Goal: Task Accomplishment & Management: Use online tool/utility

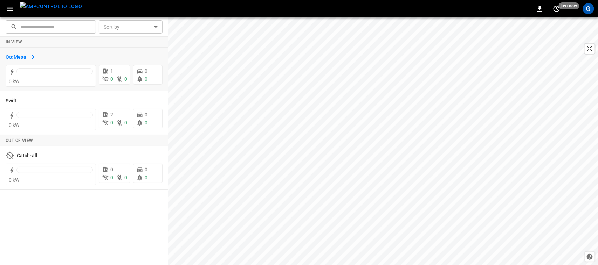
click at [13, 59] on h6 "OtaMesa" at bounding box center [16, 58] width 21 height 8
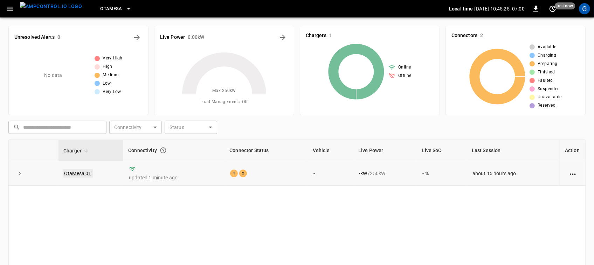
click at [81, 171] on link "OtaMesa 01" at bounding box center [78, 173] width 30 height 8
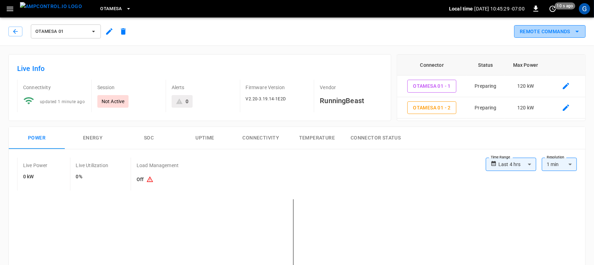
click at [569, 30] on button "Remote Commands" at bounding box center [549, 31] width 71 height 13
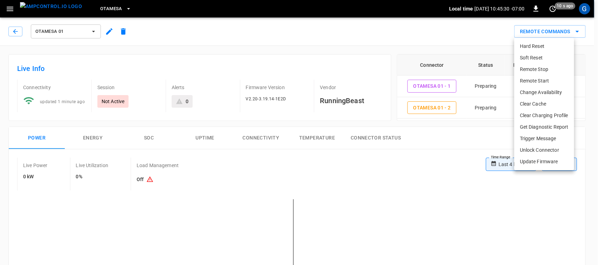
click at [543, 77] on li "Remote Start" at bounding box center [544, 81] width 60 height 12
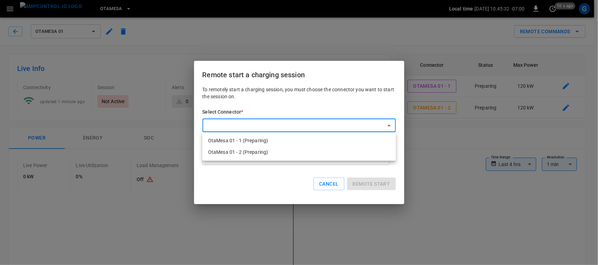
click at [337, 139] on li "OtaMesa 01 - 1 (Preparing)" at bounding box center [298, 141] width 193 height 12
type input "**********"
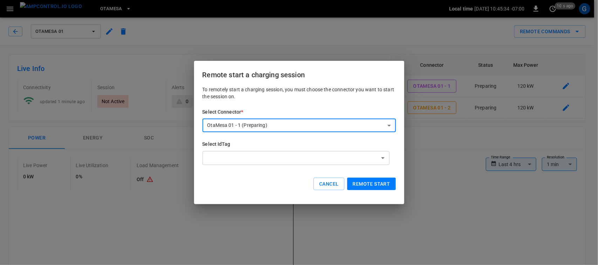
click at [364, 180] on button "Remote start" at bounding box center [371, 184] width 49 height 13
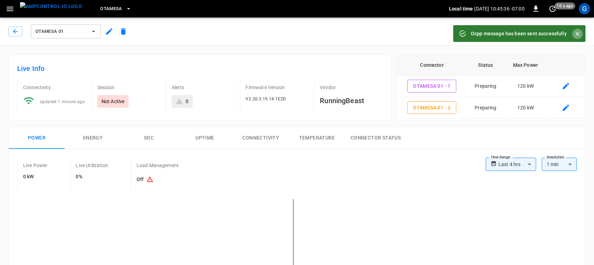
click at [582, 33] on button "Close" at bounding box center [577, 34] width 11 height 11
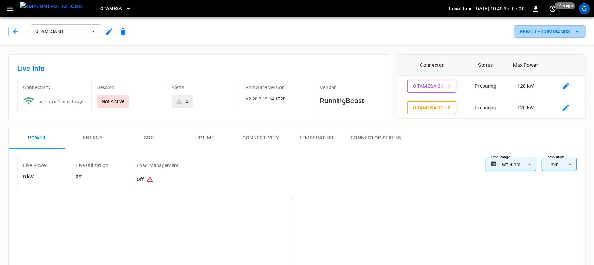
click at [582, 33] on button "Remote Commands" at bounding box center [549, 31] width 71 height 13
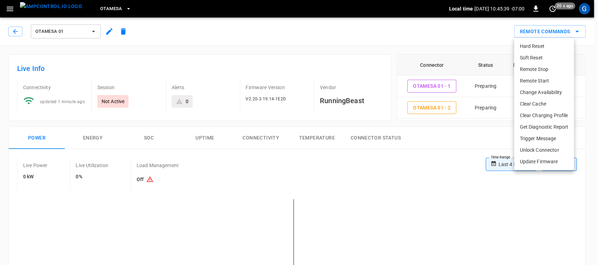
click at [537, 76] on li "Remote Start" at bounding box center [544, 81] width 60 height 12
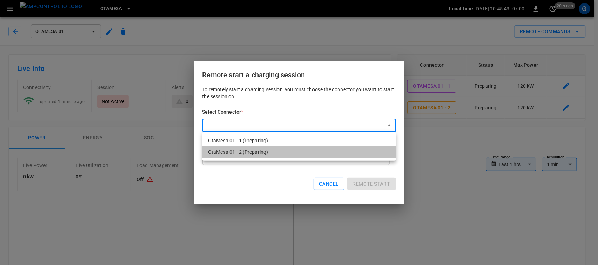
click at [342, 157] on li "OtaMesa 01 - 2 (Preparing)" at bounding box center [298, 153] width 193 height 12
type input "**********"
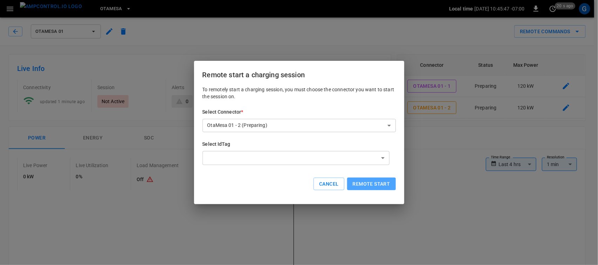
click at [359, 181] on button "Remote start" at bounding box center [371, 184] width 49 height 13
